Goal: Understand process/instructions: Learn how to perform a task or action

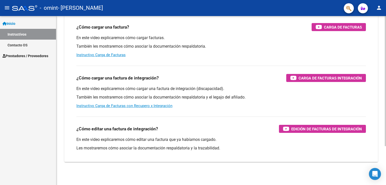
scroll to position [51, 0]
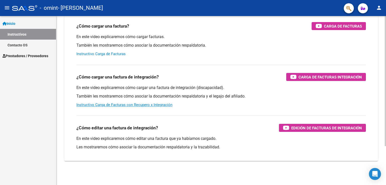
click at [119, 55] on link "Instructivo Carga de Facturas" at bounding box center [100, 54] width 49 height 5
click at [27, 56] on span "Prestadores / Proveedores" at bounding box center [26, 56] width 46 height 6
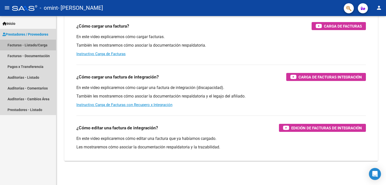
click at [41, 44] on link "Facturas - Listado/Carga" at bounding box center [28, 45] width 56 height 11
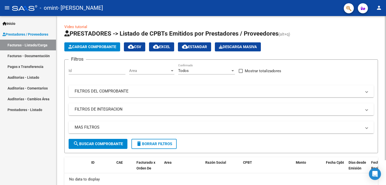
click at [91, 70] on input "Id" at bounding box center [97, 71] width 57 height 5
click at [165, 91] on mat-panel-title "FILTROS DEL COMPROBANTE" at bounding box center [218, 92] width 287 height 6
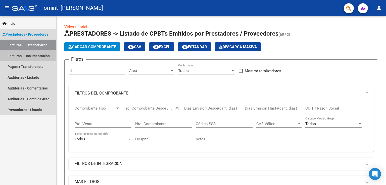
click at [46, 52] on link "Facturas - Documentación" at bounding box center [28, 55] width 56 height 11
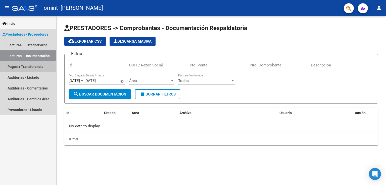
click at [29, 64] on link "Pagos x Transferencia" at bounding box center [28, 66] width 56 height 11
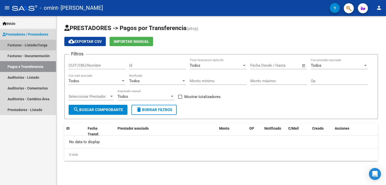
click at [33, 44] on link "Facturas - Listado/Carga" at bounding box center [28, 45] width 56 height 11
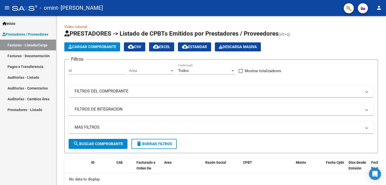
drag, startPoint x: 28, startPoint y: 139, endPoint x: 25, endPoint y: 137, distance: 3.2
click at [25, 137] on div "Inicio Instructivos Contacto OS Prestadores / Proveedores Facturas - Listado/Ca…" at bounding box center [28, 100] width 56 height 169
